Goal: Obtain resource: Download file/media

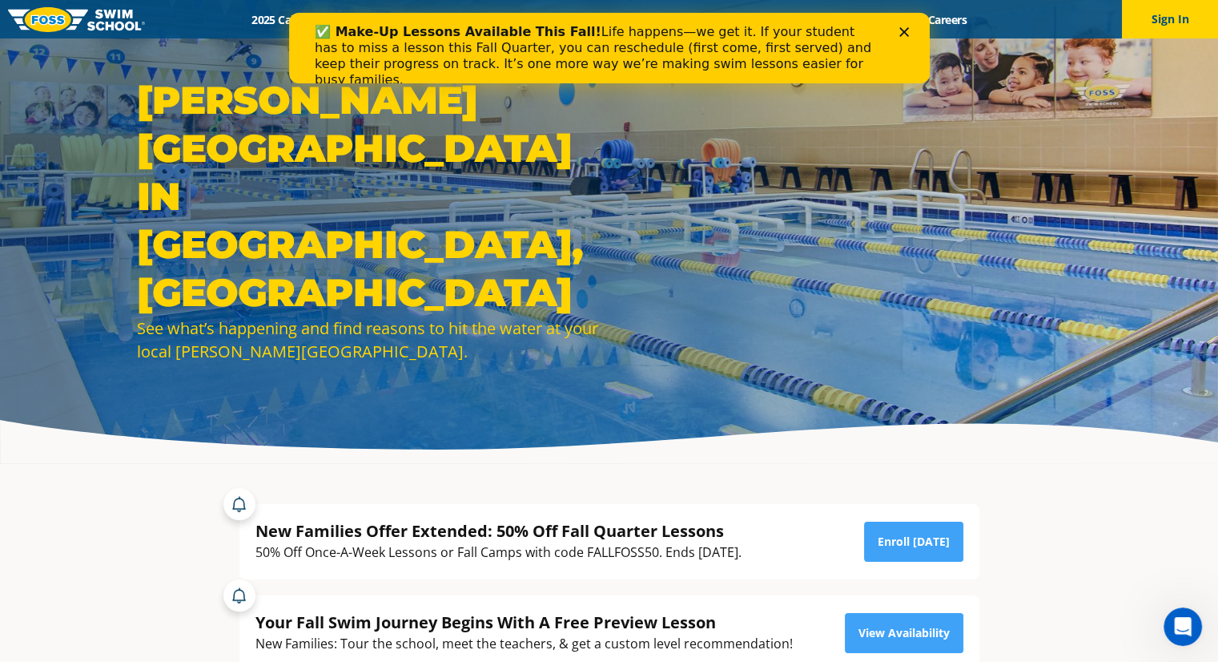
click at [900, 34] on polygon "Close" at bounding box center [904, 32] width 10 height 10
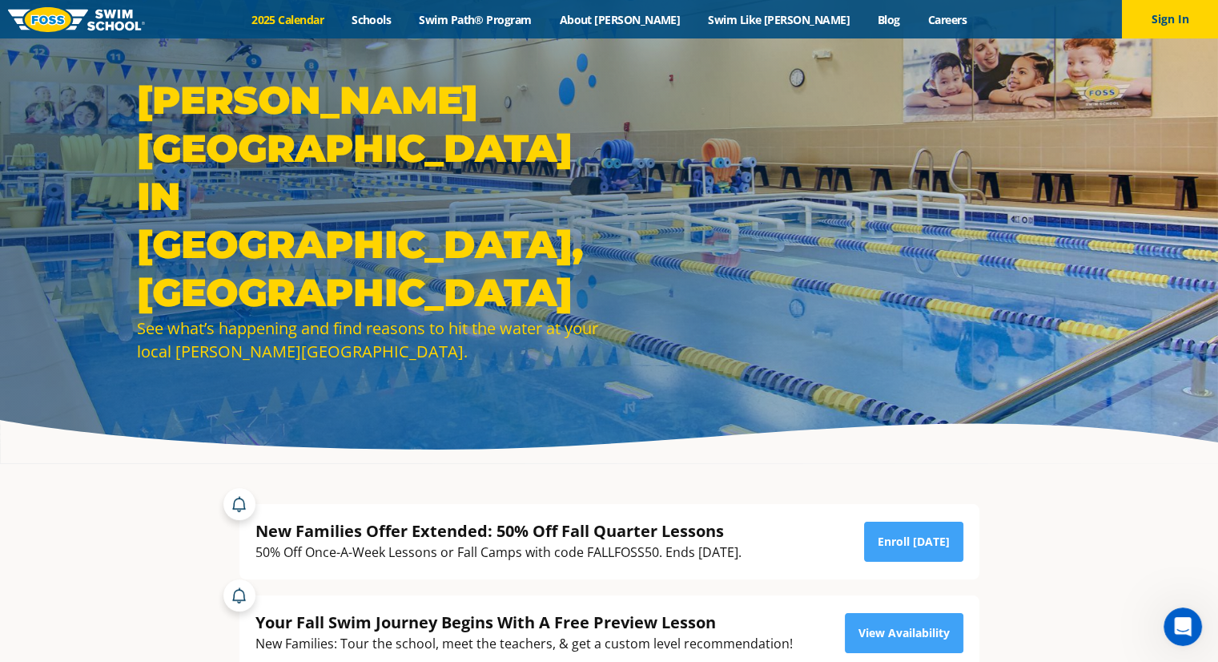
click at [338, 22] on link "2025 Calendar" at bounding box center [288, 19] width 100 height 15
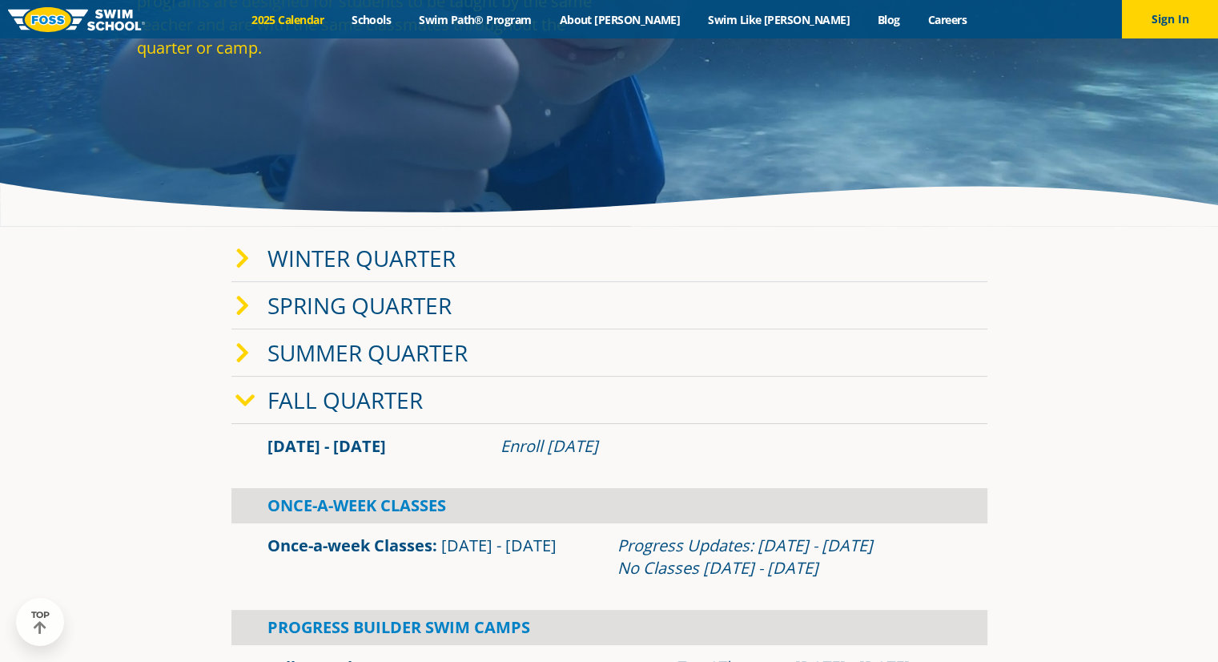
scroll to position [240, 0]
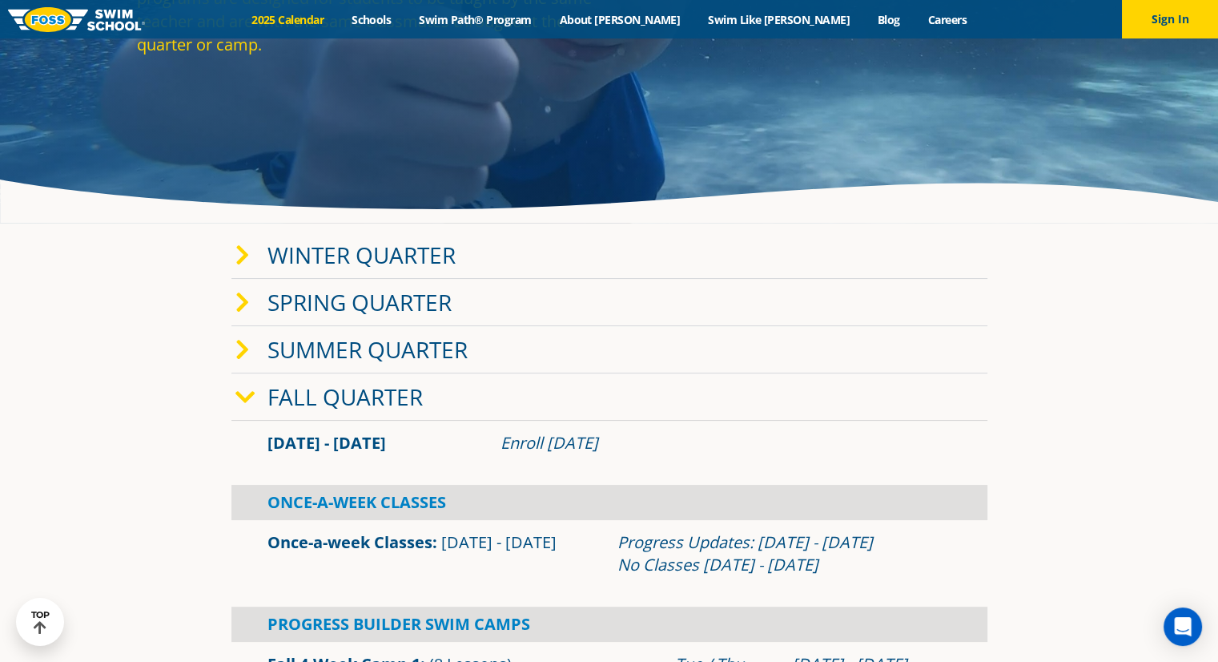
click at [243, 350] on icon at bounding box center [242, 350] width 14 height 22
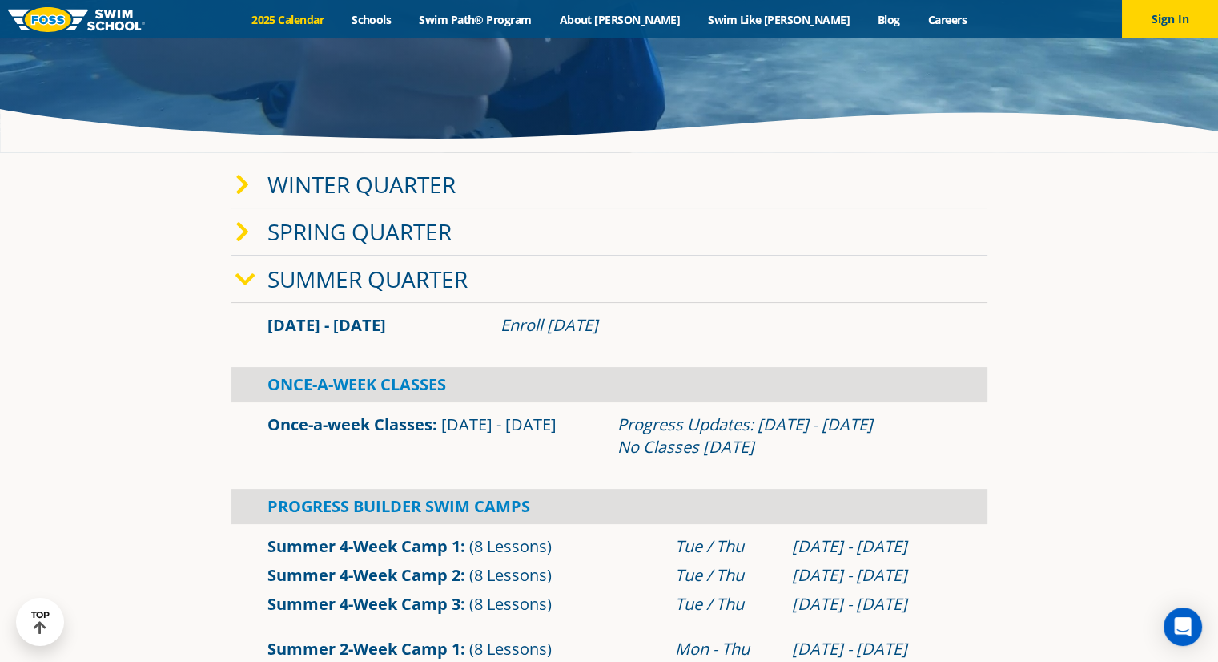
scroll to position [481, 0]
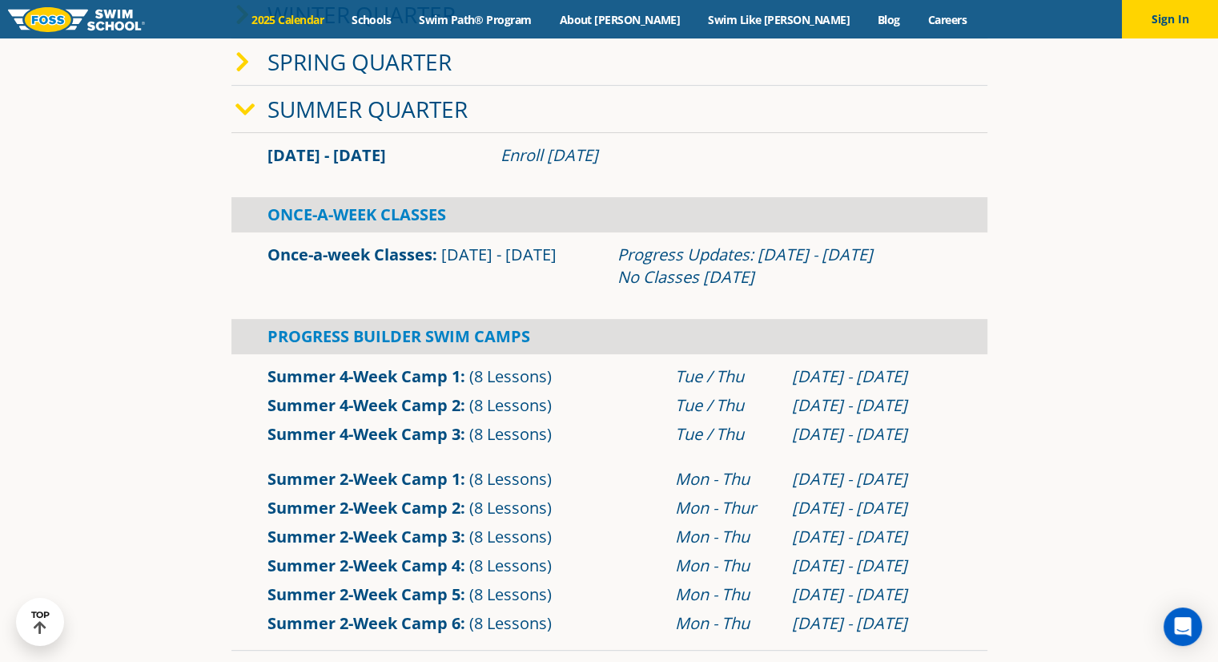
click at [243, 116] on icon at bounding box center [245, 110] width 20 height 22
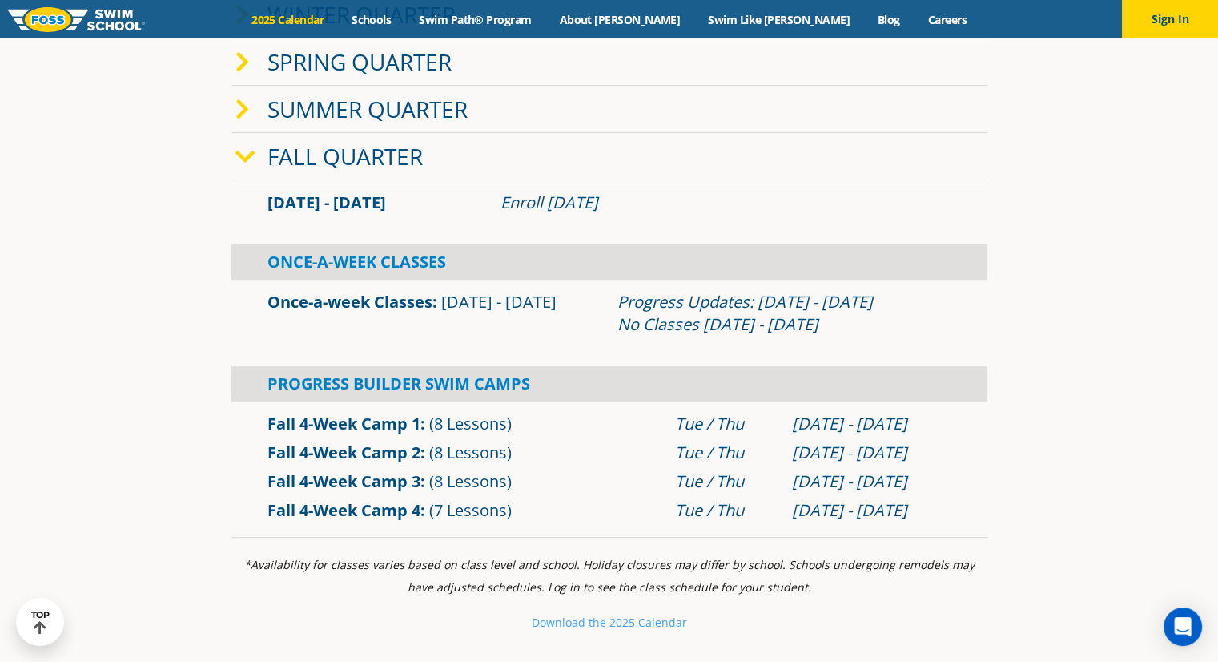
scroll to position [561, 0]
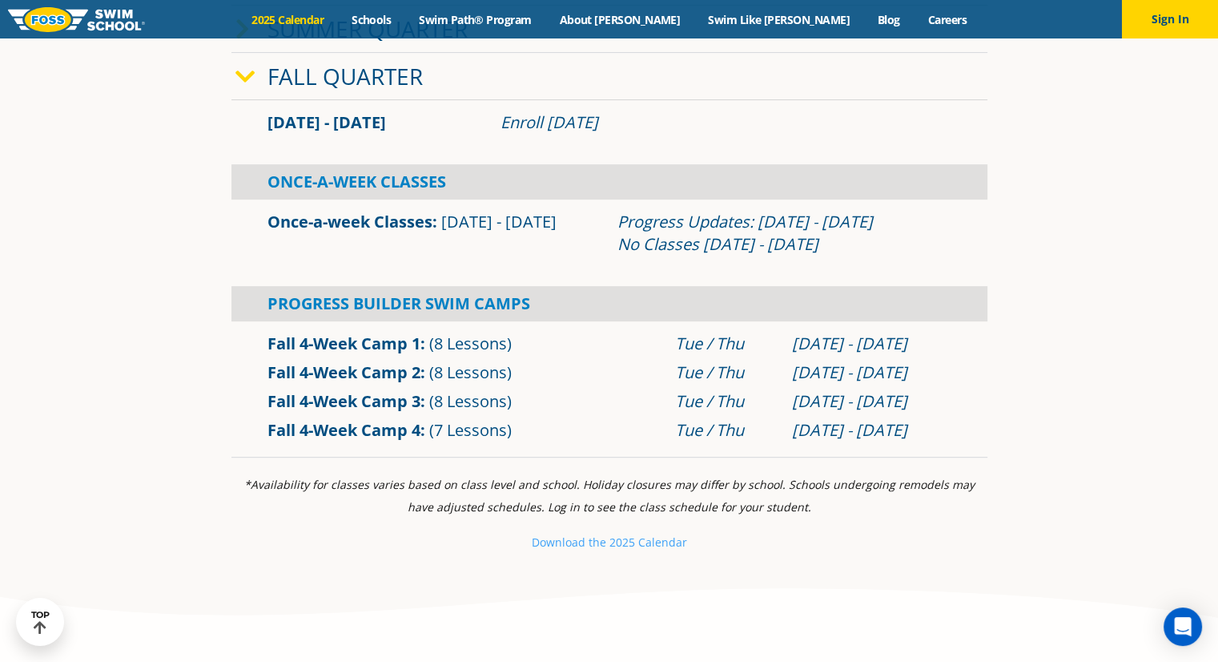
click at [329, 223] on link "Once-a-week Classes" at bounding box center [350, 222] width 165 height 22
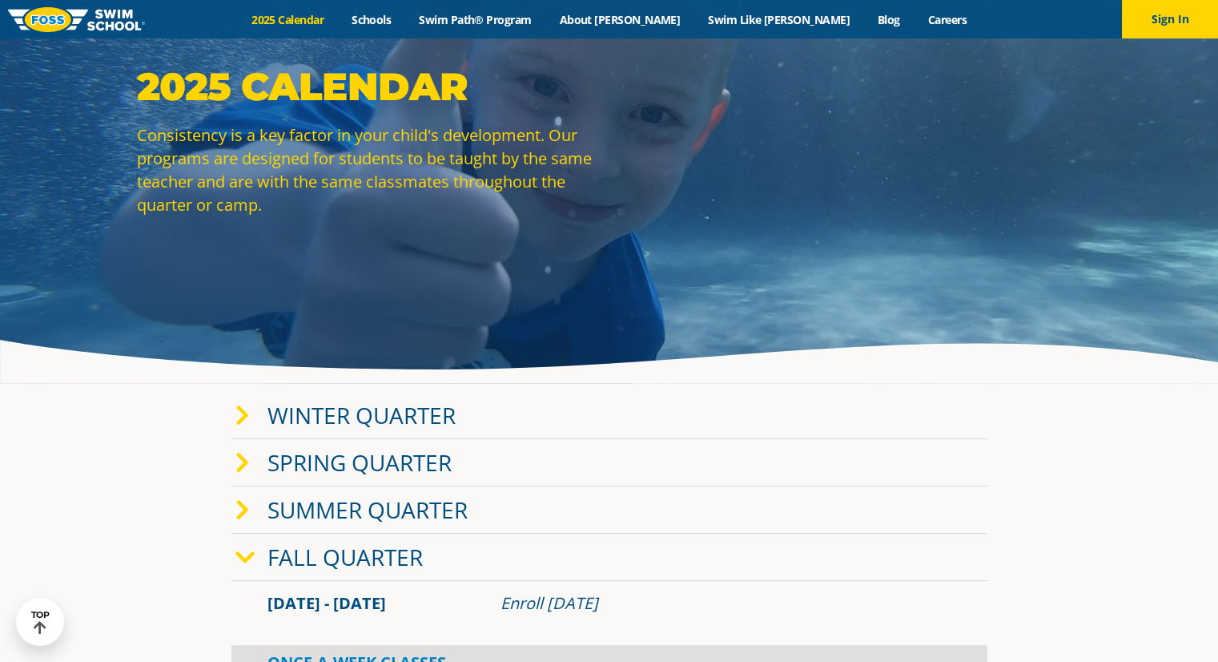
drag, startPoint x: 0, startPoint y: 0, endPoint x: 92, endPoint y: 372, distance: 383.7
click at [93, 372] on div "2025 Calendar Consistency is a key factor in your child's development. Our prog…" at bounding box center [609, 151] width 1218 height 463
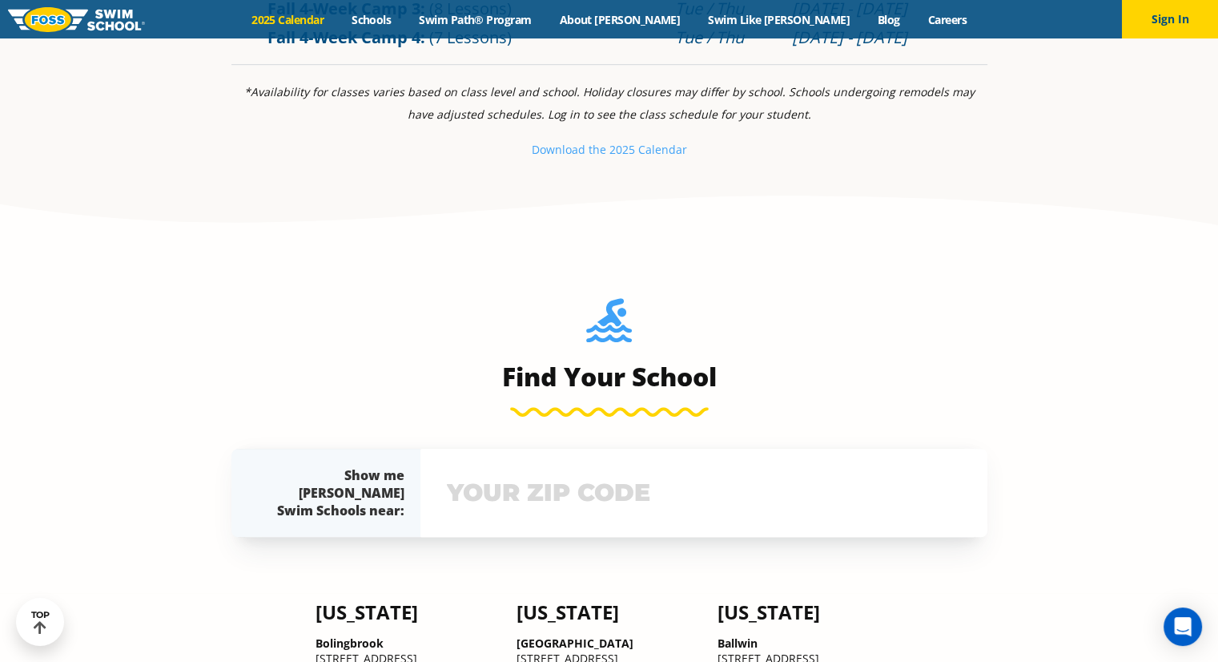
scroll to position [961, 0]
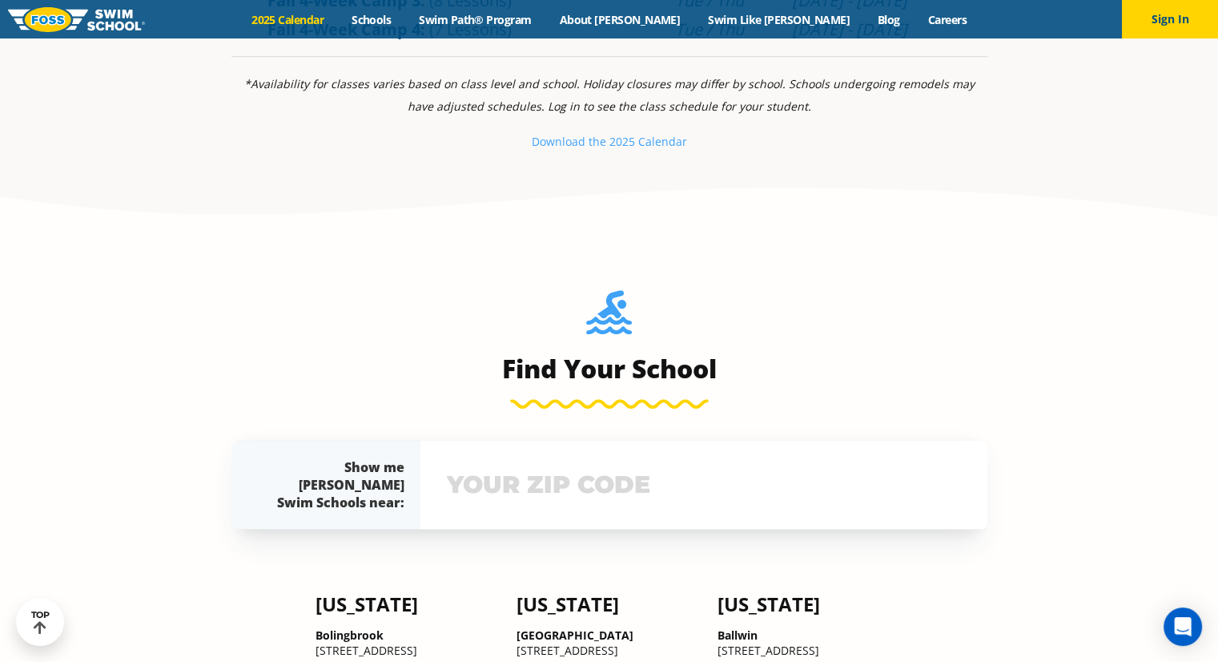
click at [652, 148] on p "Download th e 2025 Calendar" at bounding box center [609, 142] width 756 height 22
click at [653, 139] on small "e 2025 Calendar" at bounding box center [643, 141] width 87 height 15
